Goal: Information Seeking & Learning: Learn about a topic

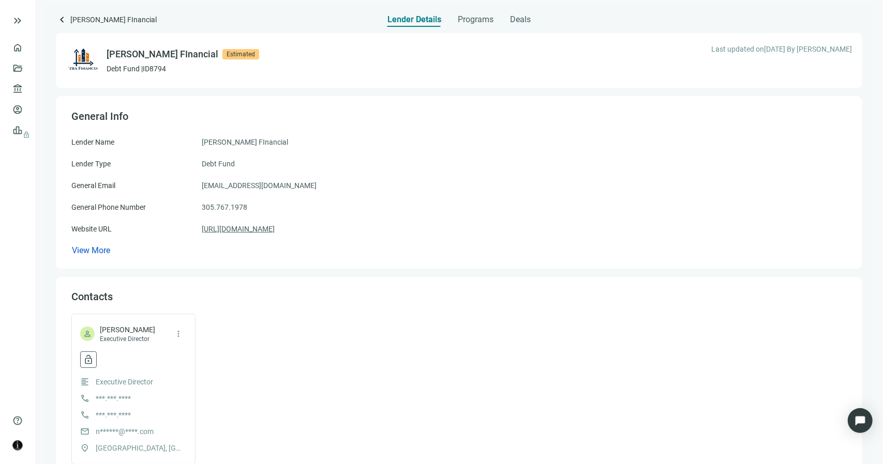
click at [230, 232] on link "https://ezrafinancial.com/" at bounding box center [238, 228] width 73 height 11
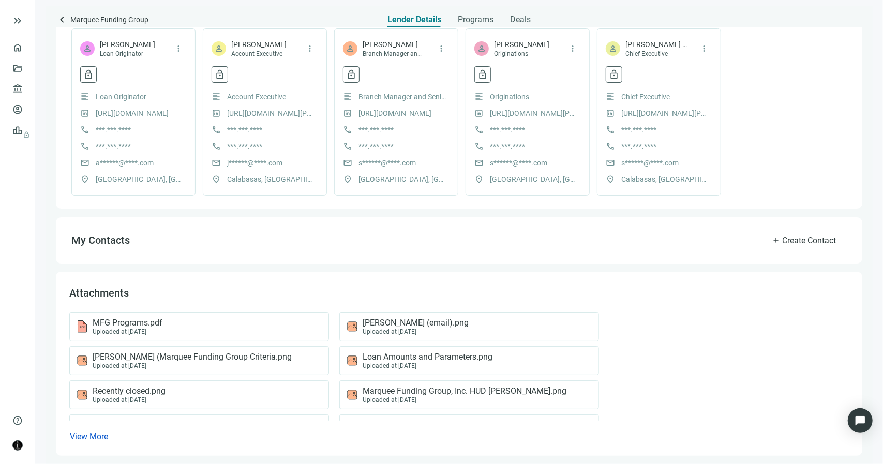
scroll to position [269, 0]
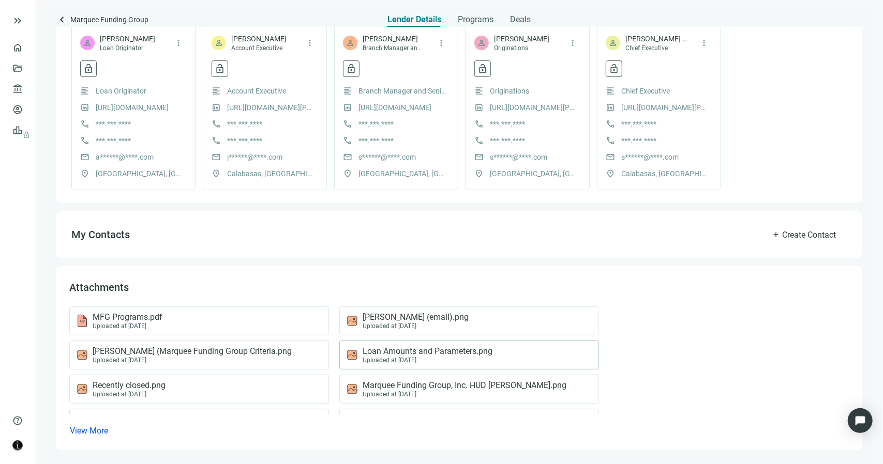
click at [387, 348] on span "Loan Amounts and Parameters.png" at bounding box center [428, 352] width 130 height 10
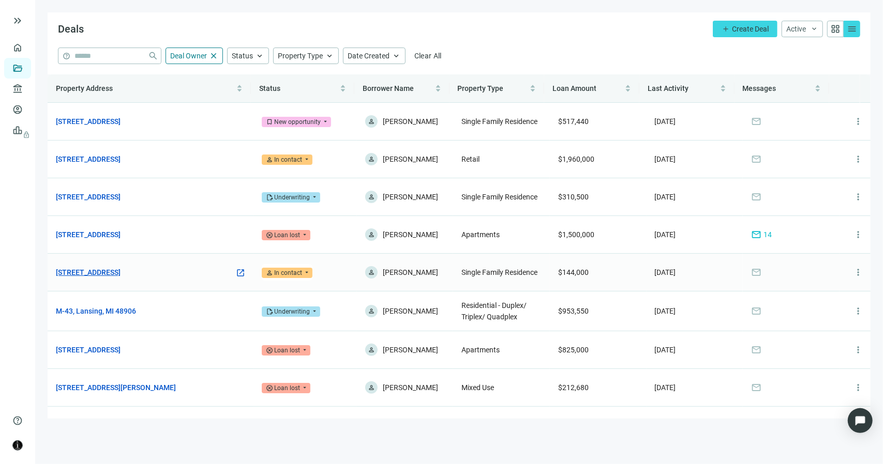
click at [107, 278] on link "609 W Shiawassee St, Lansing, MI 48933" at bounding box center [88, 272] width 65 height 11
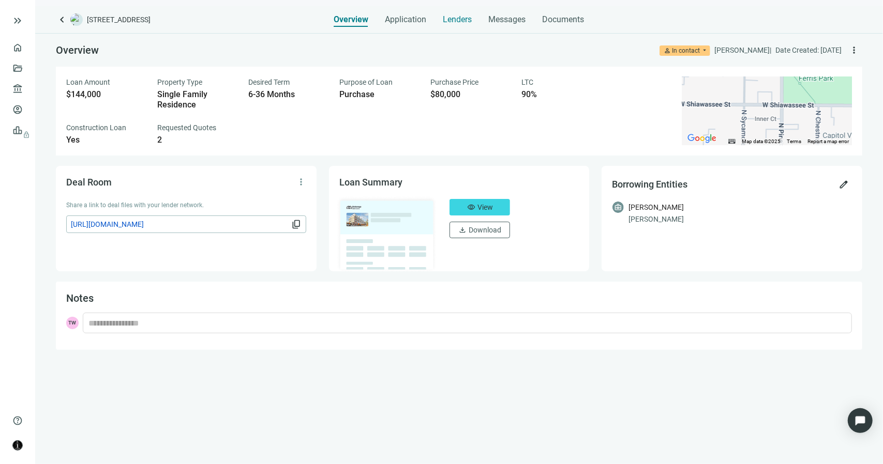
click at [461, 22] on span "Lenders" at bounding box center [457, 19] width 29 height 10
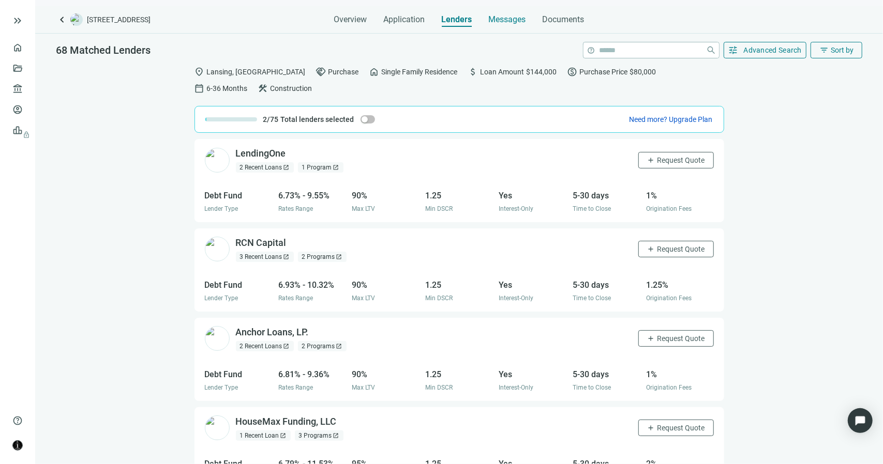
click at [507, 18] on span "Messages" at bounding box center [507, 19] width 37 height 10
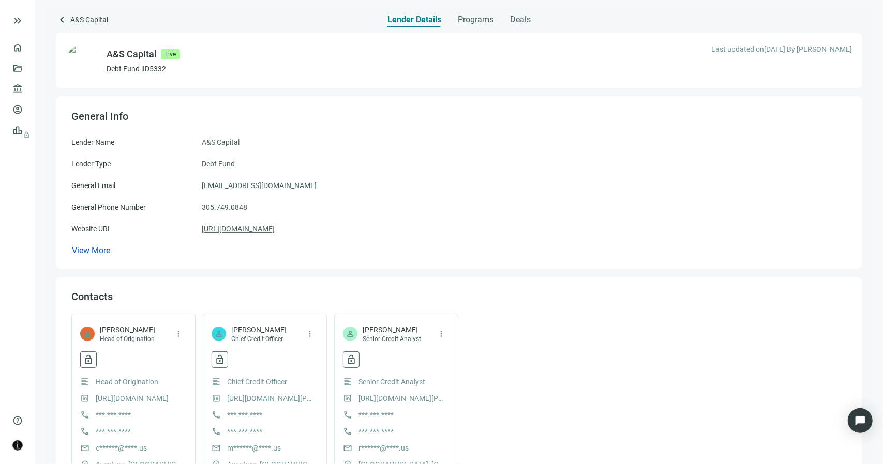
click at [251, 230] on link "https://www.ascapital.us/" at bounding box center [238, 228] width 73 height 11
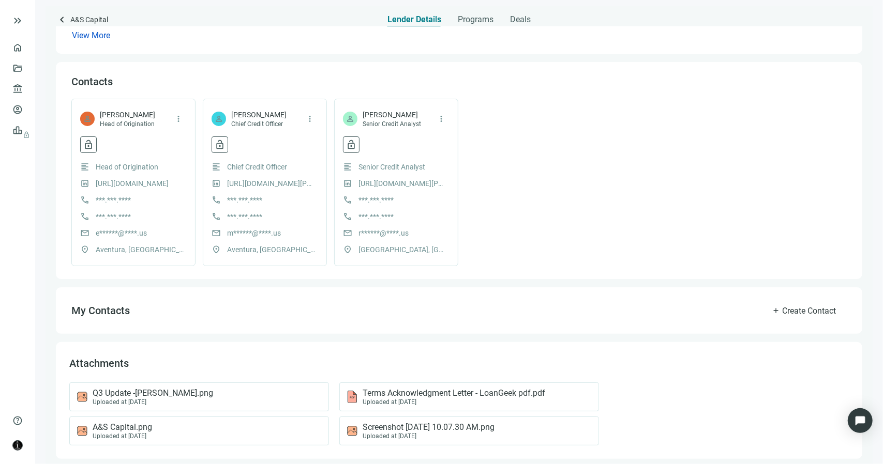
scroll to position [223, 0]
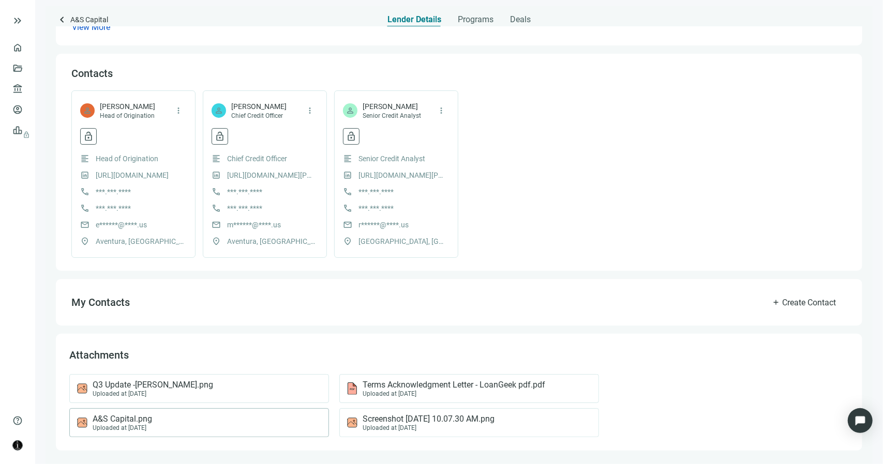
click at [238, 426] on div "A&S Capital.png Uploaded at 05.18.2023" at bounding box center [197, 423] width 242 height 18
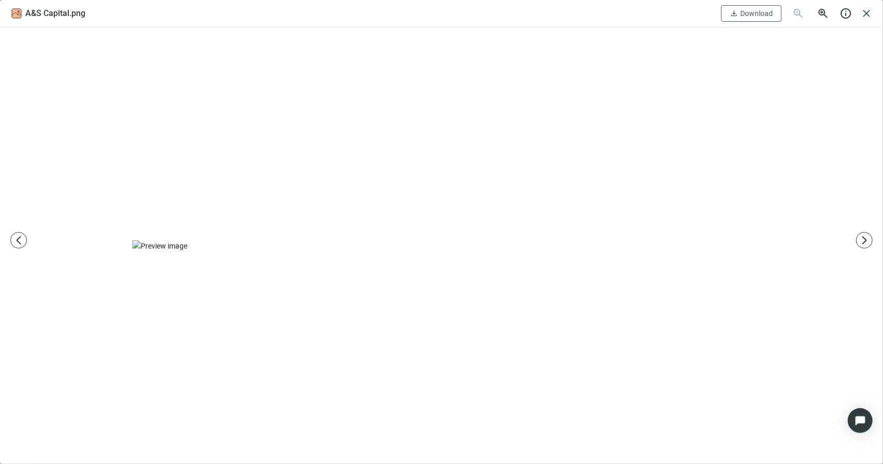
click at [868, 14] on span "close" at bounding box center [866, 13] width 12 height 12
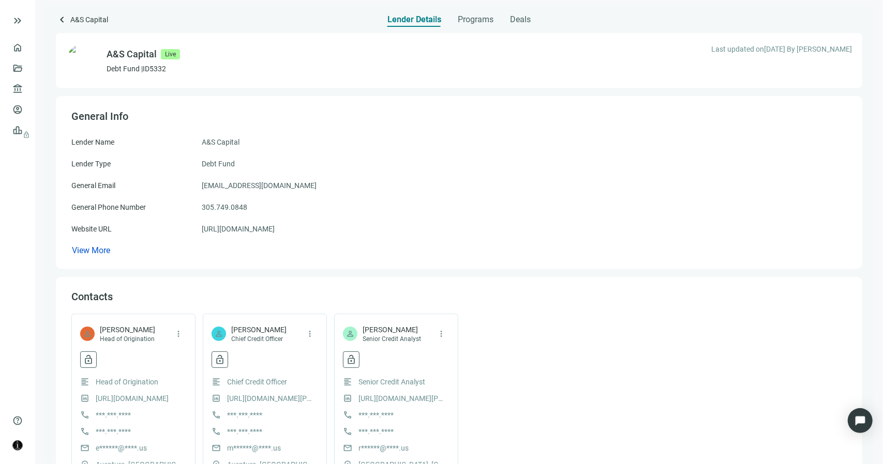
scroll to position [0, 0]
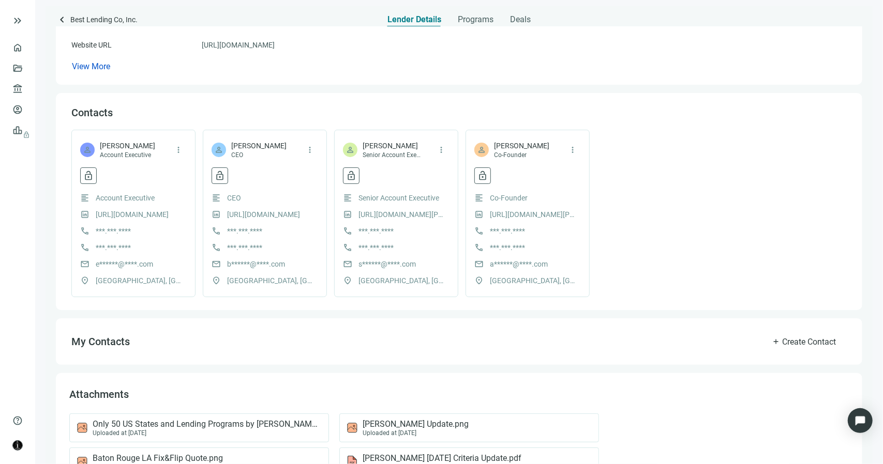
scroll to position [269, 0]
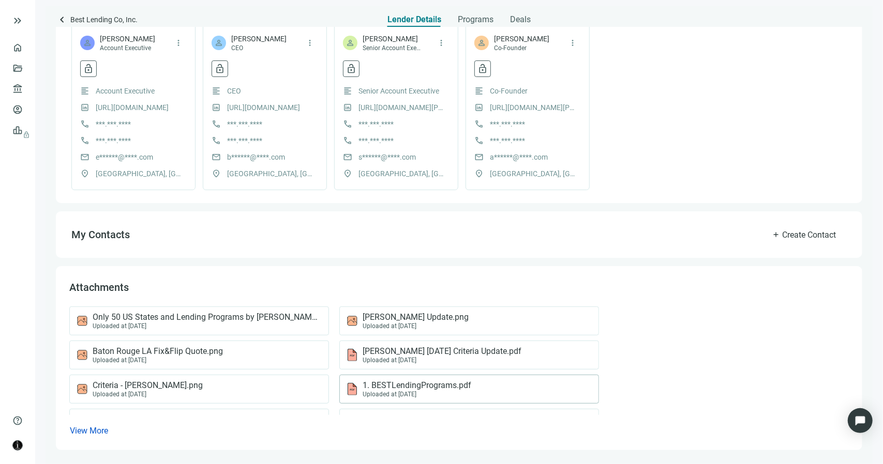
click at [386, 392] on div "Uploaded at [DATE]" at bounding box center [417, 394] width 109 height 7
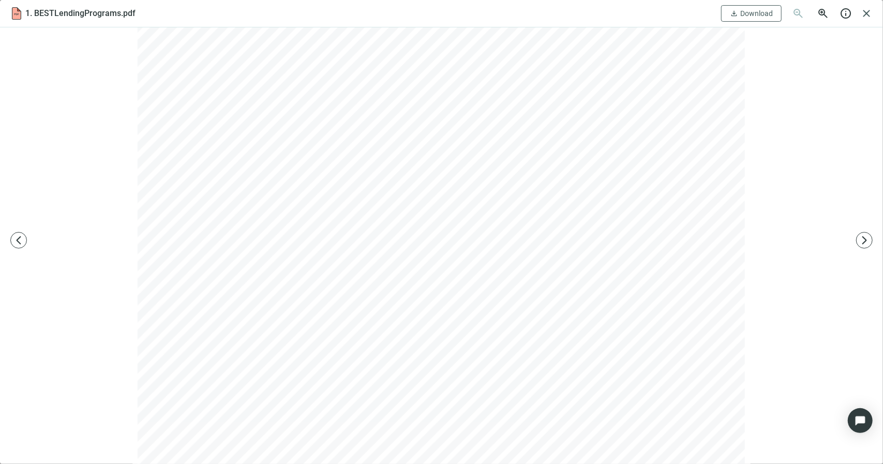
scroll to position [181, 0]
click at [865, 11] on span "close" at bounding box center [866, 13] width 12 height 12
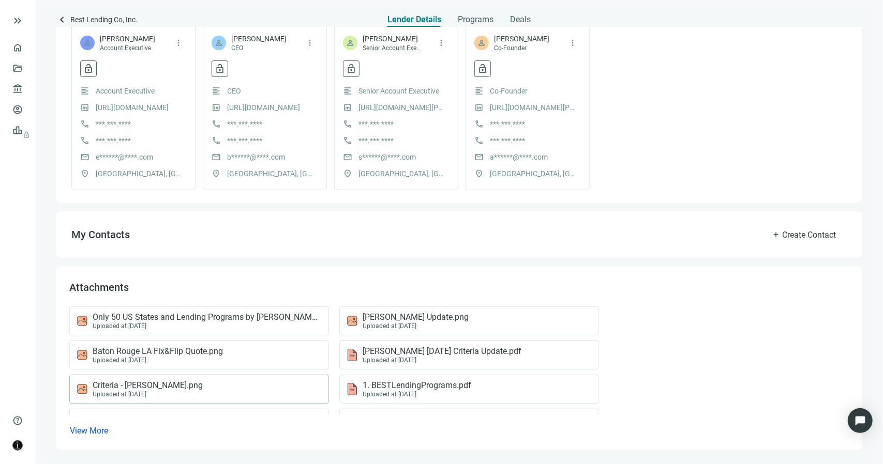
click at [164, 383] on span "Criteria - Sarah Hatton.png" at bounding box center [148, 386] width 110 height 10
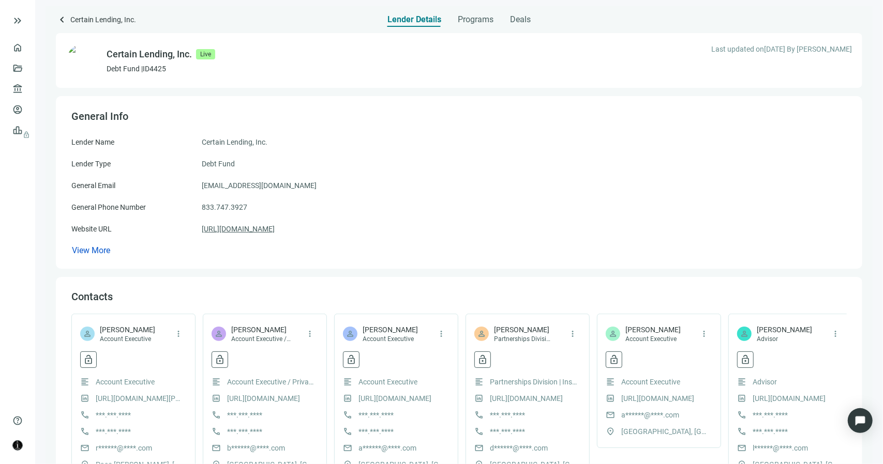
click at [262, 229] on link "[URL][DOMAIN_NAME]" at bounding box center [238, 228] width 73 height 11
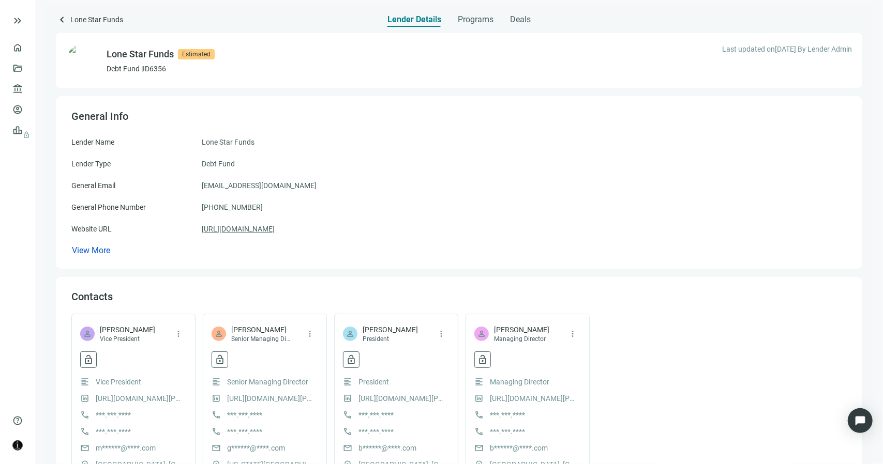
click at [248, 231] on link "https://www.lonestarfunds.com/" at bounding box center [238, 228] width 73 height 11
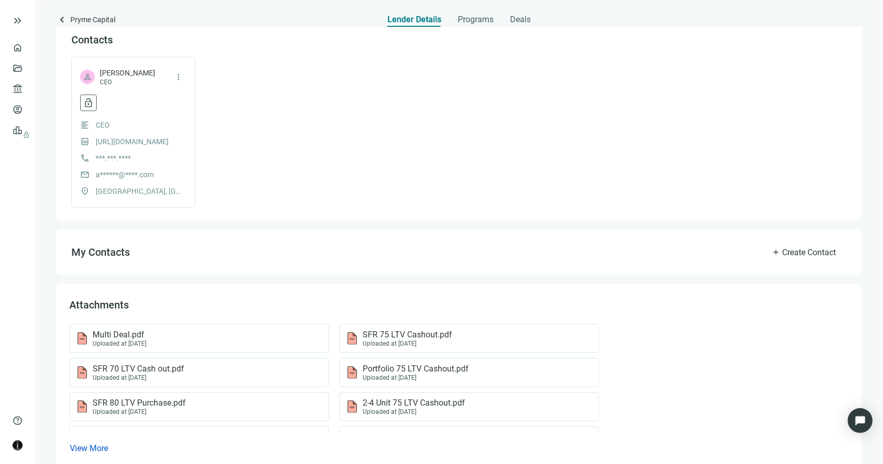
scroll to position [259, 0]
click at [363, 402] on span "2-4 Unit 75 LTV Cashout.pdf" at bounding box center [414, 402] width 102 height 10
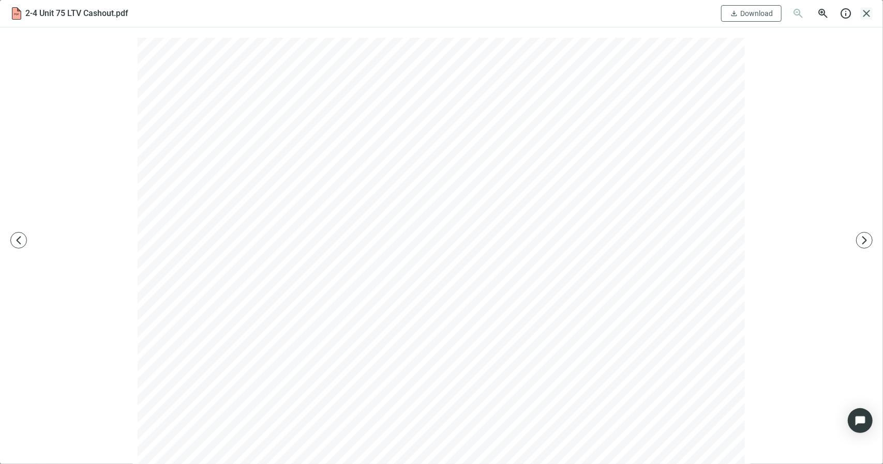
click at [868, 12] on span "close" at bounding box center [866, 13] width 12 height 12
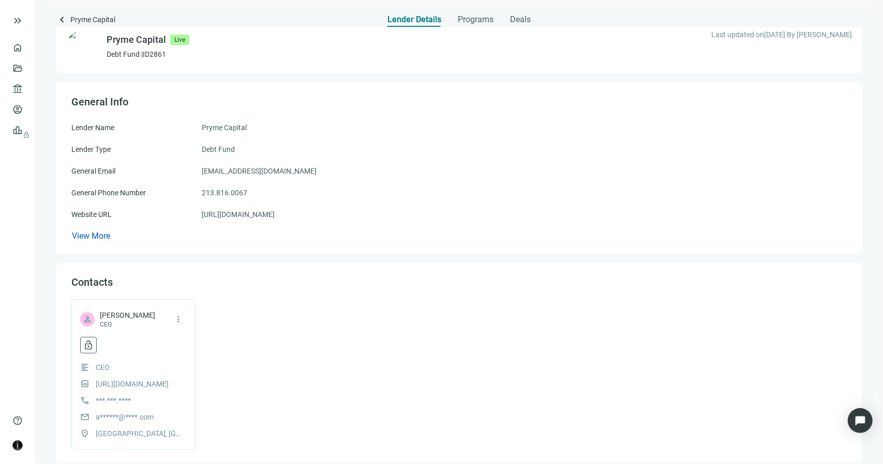
scroll to position [0, 0]
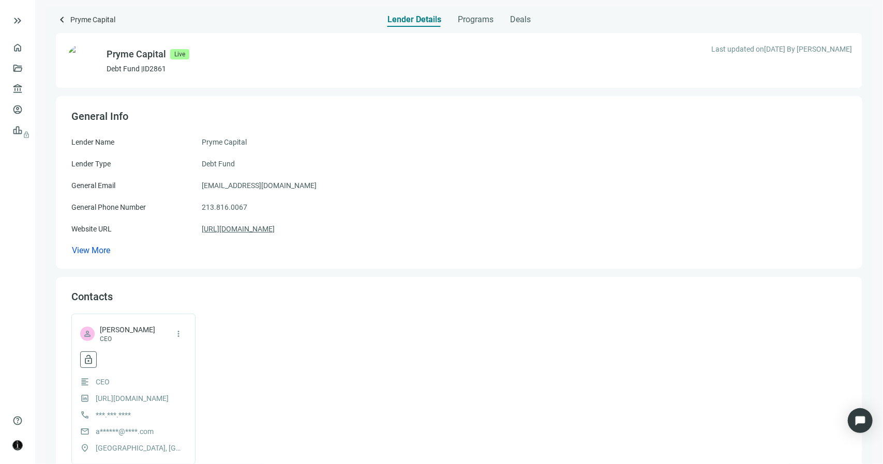
click at [251, 231] on link "[URL][DOMAIN_NAME]" at bounding box center [238, 228] width 73 height 11
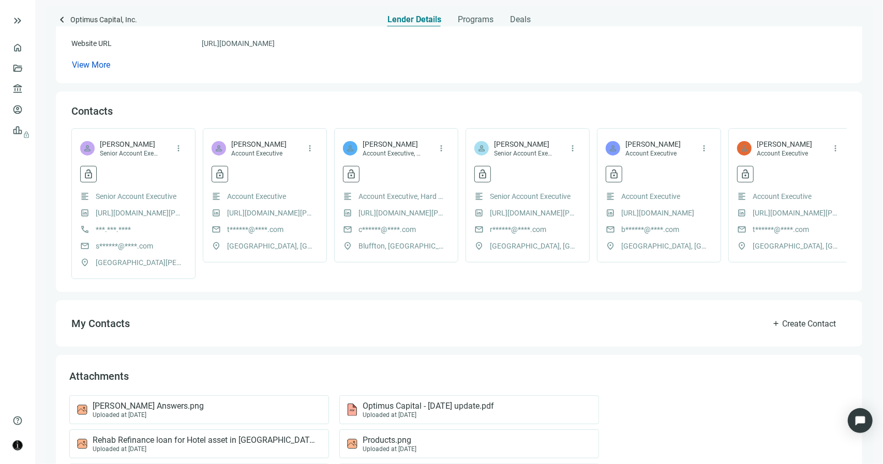
scroll to position [251, 0]
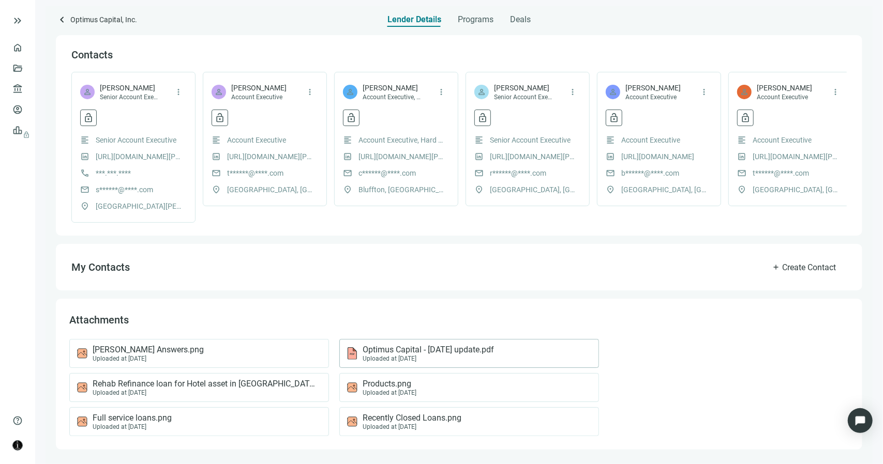
click at [373, 353] on span "Optimus Capital - [DATE] update.pdf" at bounding box center [428, 350] width 131 height 10
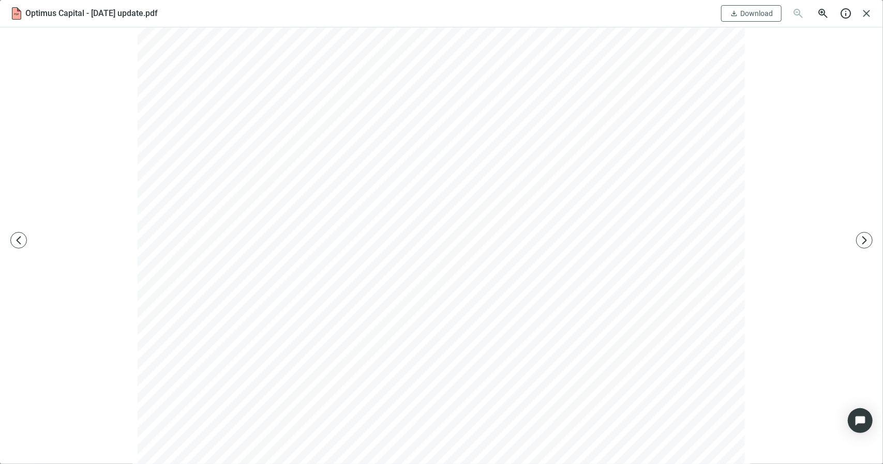
scroll to position [0, 0]
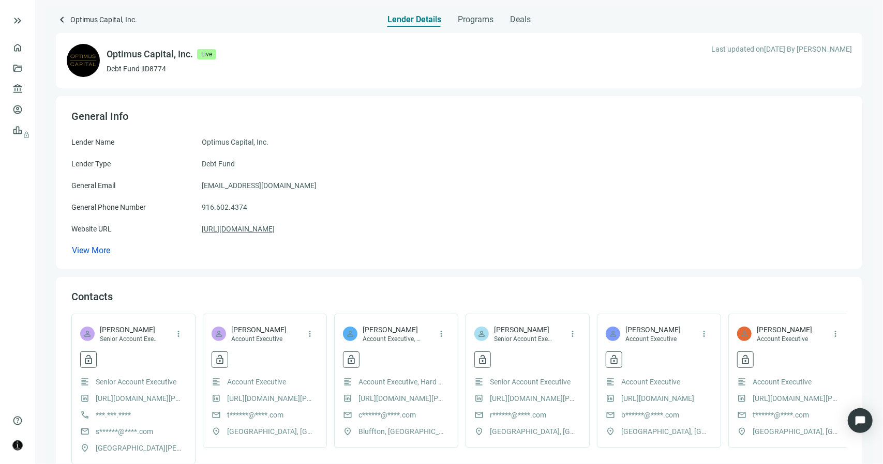
click at [275, 228] on link "https://optimuscapitalcorp.com/" at bounding box center [238, 228] width 73 height 11
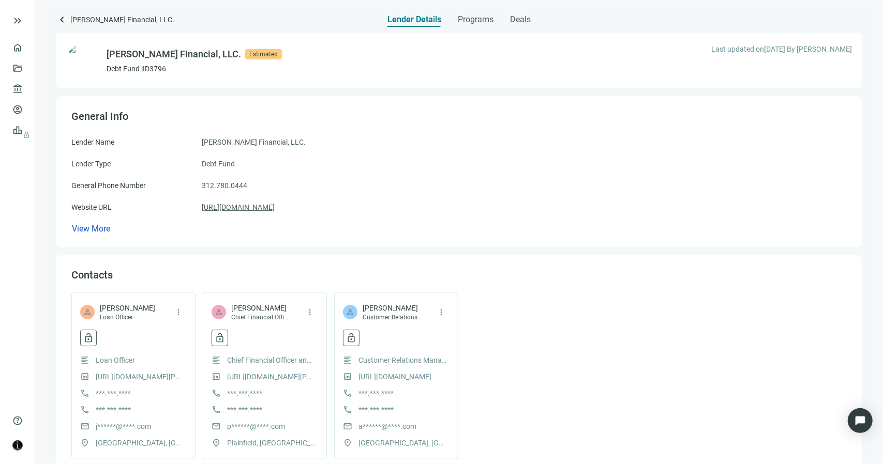
click at [258, 209] on link "[URL][DOMAIN_NAME]" at bounding box center [238, 207] width 73 height 11
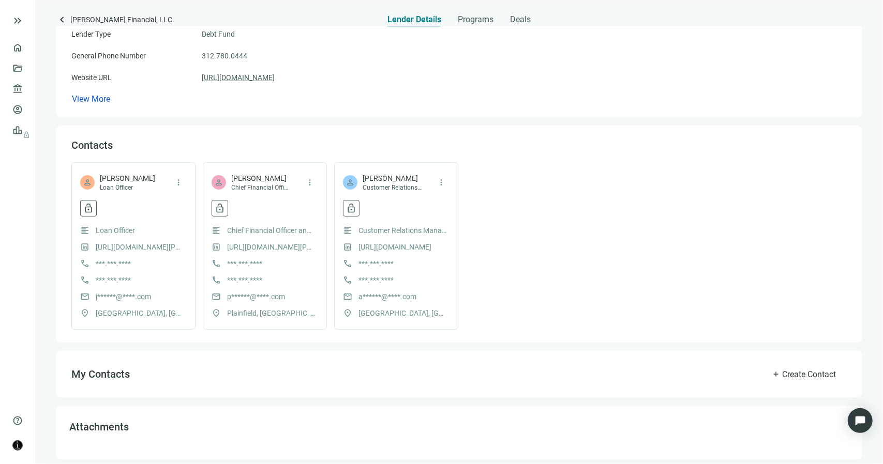
scroll to position [139, 0]
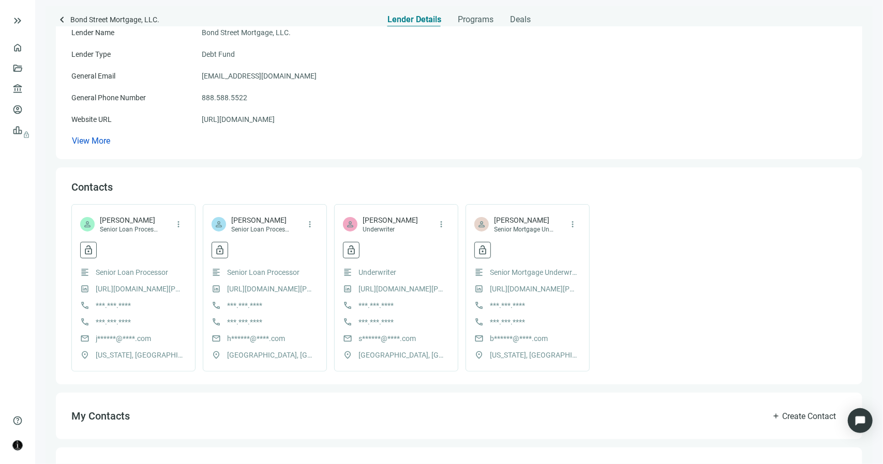
scroll to position [189, 0]
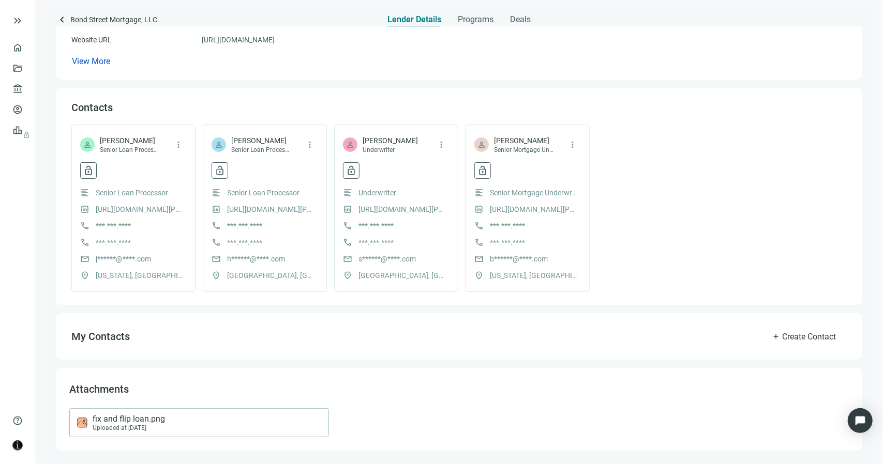
click at [139, 417] on span "fix and flip loan.png" at bounding box center [129, 419] width 72 height 10
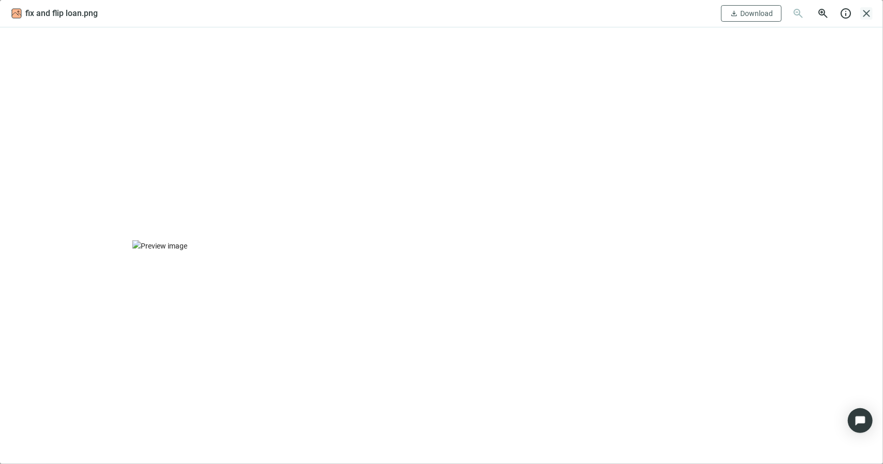
click at [867, 13] on span "close" at bounding box center [866, 13] width 12 height 12
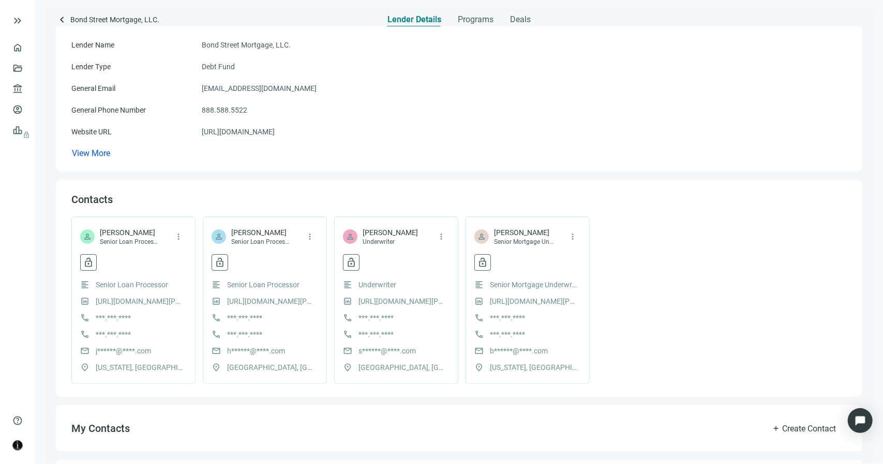
scroll to position [86, 0]
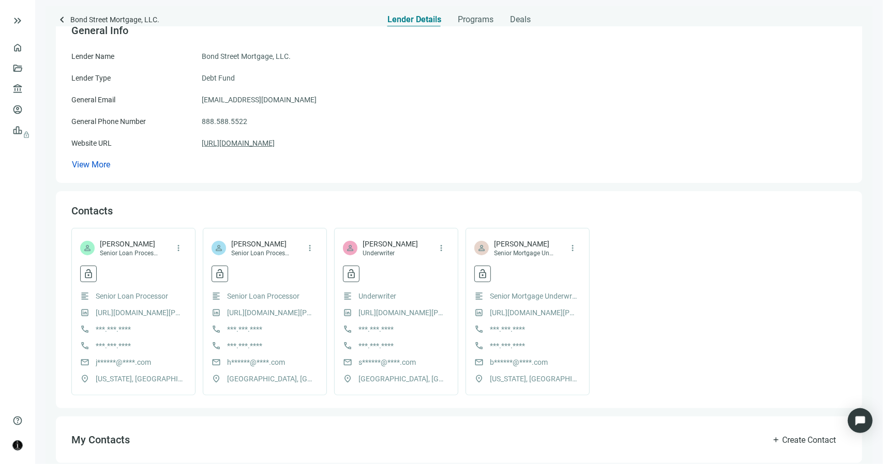
click at [275, 147] on link "[URL][DOMAIN_NAME]" at bounding box center [238, 143] width 73 height 11
